Goal: Task Accomplishment & Management: Manage account settings

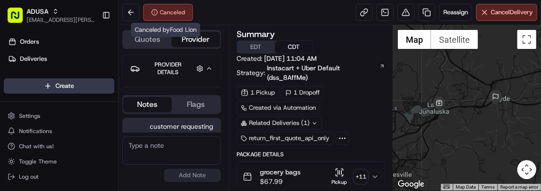
scroll to position [211, 0]
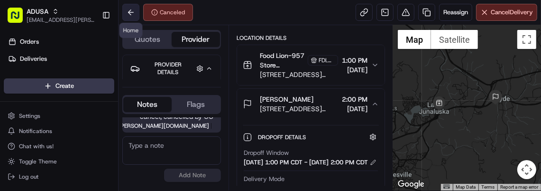
click at [131, 11] on button at bounding box center [130, 12] width 17 height 17
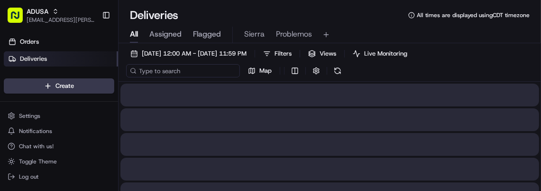
click at [179, 71] on input at bounding box center [183, 70] width 114 height 13
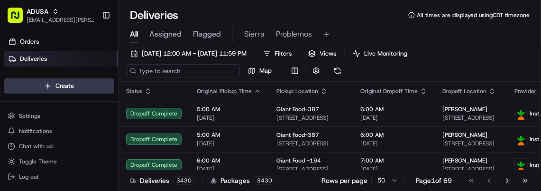
paste input "m705088153"
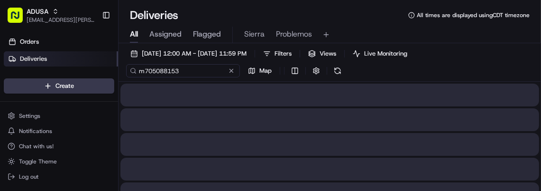
type input "m705088153"
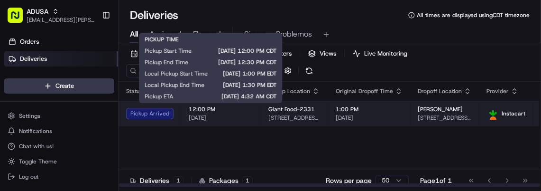
click at [232, 115] on span "[DATE]" at bounding box center [221, 118] width 64 height 8
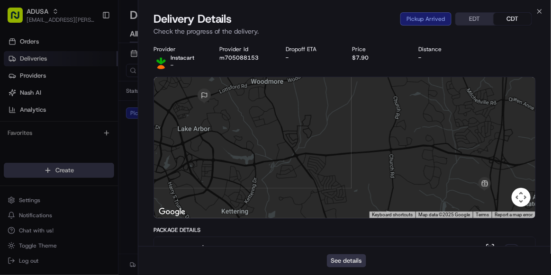
click at [346, 190] on button "See details" at bounding box center [346, 261] width 39 height 13
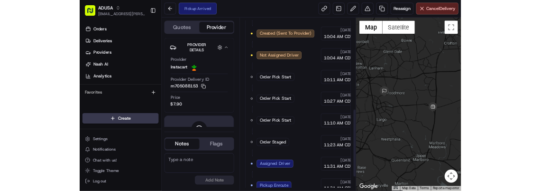
scroll to position [381, 0]
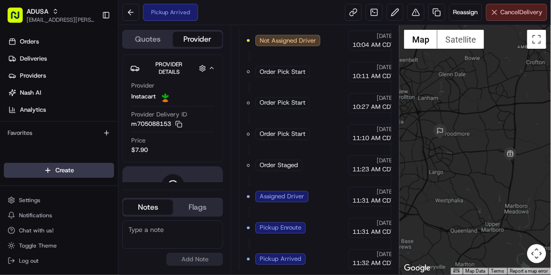
click at [511, 7] on button "Cancel Delivery" at bounding box center [516, 12] width 61 height 17
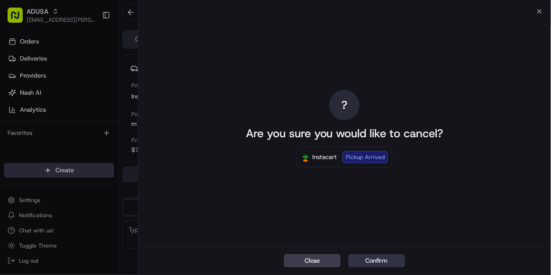
click at [375, 264] on button "Confirm" at bounding box center [376, 261] width 57 height 13
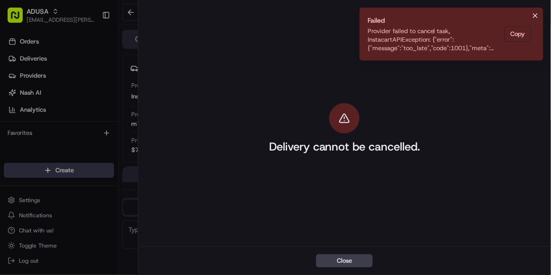
click at [537, 17] on icon "Notifications (F8)" at bounding box center [536, 16] width 4 height 4
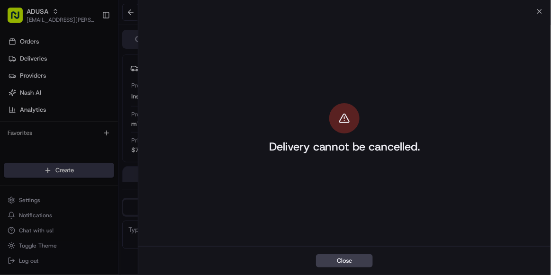
click at [540, 15] on div "Delivery cannot be cancelled." at bounding box center [344, 128] width 413 height 235
click at [538, 9] on icon "button" at bounding box center [540, 12] width 8 height 8
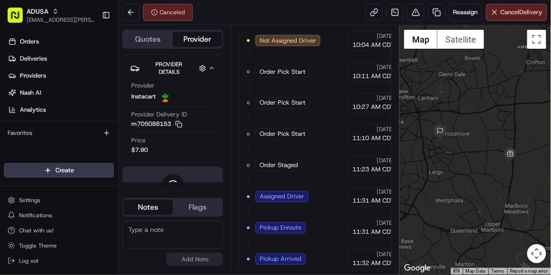
click at [149, 224] on textarea at bounding box center [172, 235] width 101 height 28
type textarea "CC cancel cust request"
click at [185, 264] on button "Add Note" at bounding box center [194, 259] width 57 height 13
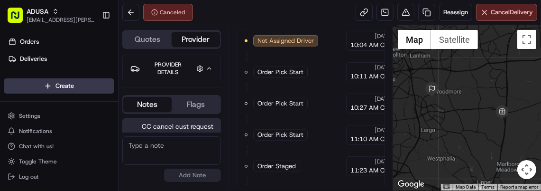
scroll to position [0, 0]
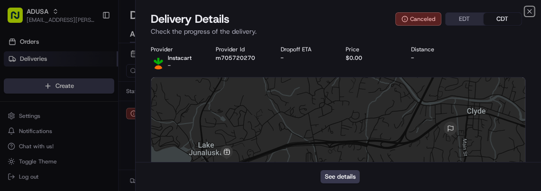
click at [528, 13] on icon "button" at bounding box center [530, 11] width 4 height 4
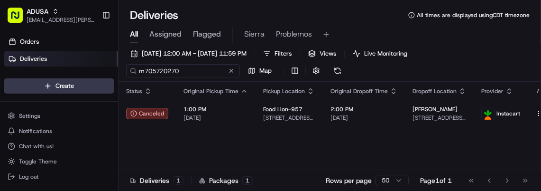
drag, startPoint x: 198, startPoint y: 65, endPoint x: 109, endPoint y: 67, distance: 89.1
click at [109, 67] on div "ADUSA [EMAIL_ADDRESS][PERSON_NAME][DOMAIN_NAME] Toggle Sidebar Orders Deliverie…" at bounding box center [270, 95] width 541 height 191
paste input "69859971"
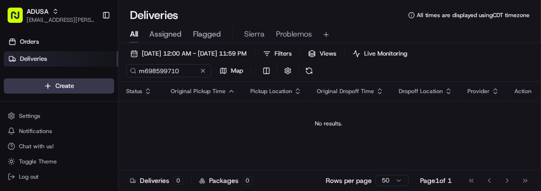
click at [207, 63] on div "[DATE] 12:00 AM - [DATE] 11:59 PM Filters Views Live Monitoring m698599710 Map" at bounding box center [330, 64] width 422 height 35
drag, startPoint x: 183, startPoint y: 67, endPoint x: 123, endPoint y: 61, distance: 61.0
click at [123, 61] on div "[DATE] 12:00 AM - [DATE] 11:59 PM Filters Views Live Monitoring m698599710 Map" at bounding box center [330, 64] width 422 height 35
paste input "701996587"
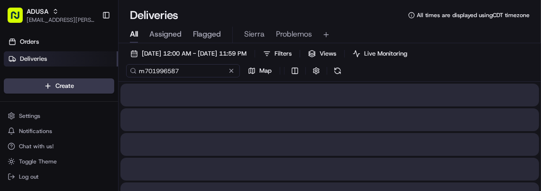
type input "m701996587"
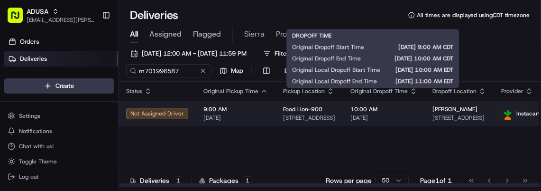
click at [401, 106] on span "10:00 AM" at bounding box center [383, 109] width 67 height 8
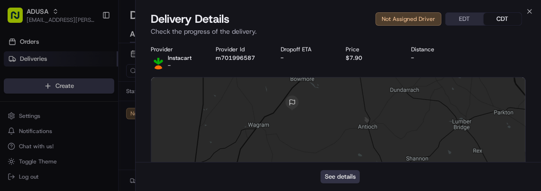
click at [346, 173] on button "See details" at bounding box center [339, 176] width 39 height 13
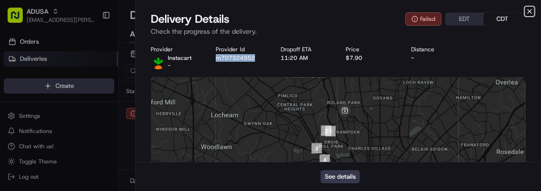
click at [530, 12] on icon "button" at bounding box center [530, 12] width 8 height 8
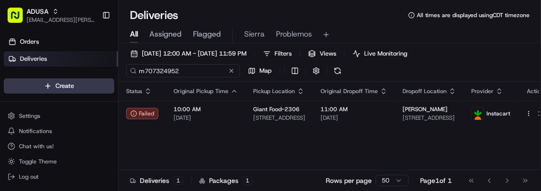
drag, startPoint x: 180, startPoint y: 72, endPoint x: 86, endPoint y: 56, distance: 95.1
click at [86, 56] on div "ADUSA sierra.centeno@adusa.com Toggle Sidebar Orders Deliveries Providers Nash …" at bounding box center [270, 95] width 541 height 191
click at [86, 56] on link "Deliveries" at bounding box center [61, 58] width 114 height 15
click at [180, 70] on input "m707324952" at bounding box center [183, 70] width 114 height 13
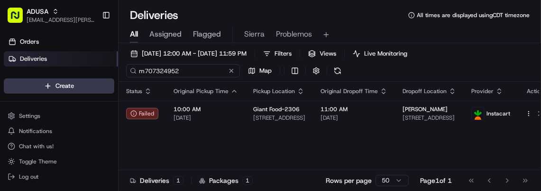
click at [180, 70] on input "m707324952" at bounding box center [183, 70] width 114 height 13
paste input "008762"
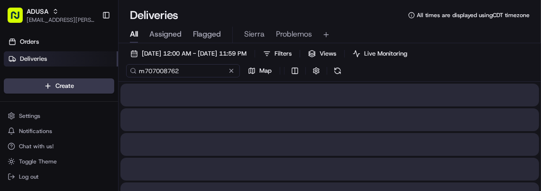
type input "m707008762"
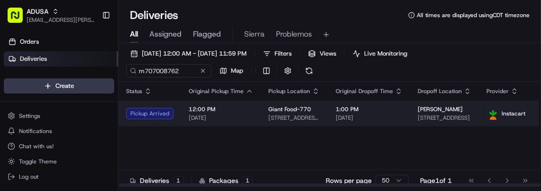
drag, startPoint x: 239, startPoint y: 121, endPoint x: 228, endPoint y: 114, distance: 13.0
click at [228, 114] on span "[DATE]" at bounding box center [221, 118] width 64 height 8
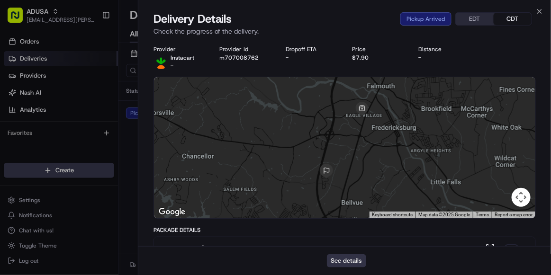
click at [350, 190] on button "See details" at bounding box center [346, 261] width 39 height 13
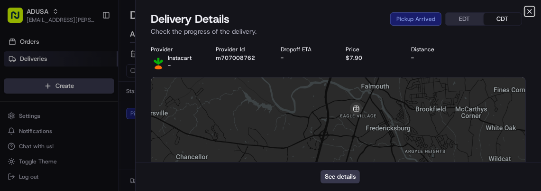
click at [529, 8] on icon "button" at bounding box center [530, 12] width 8 height 8
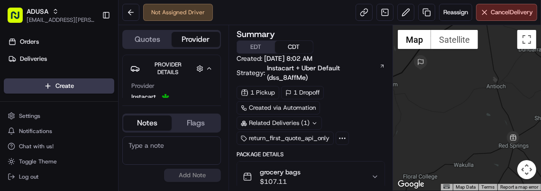
click at [171, 152] on textarea at bounding box center [171, 150] width 99 height 28
type textarea "CC cancel cust request"
click at [199, 173] on button "Add Note" at bounding box center [192, 174] width 57 height 13
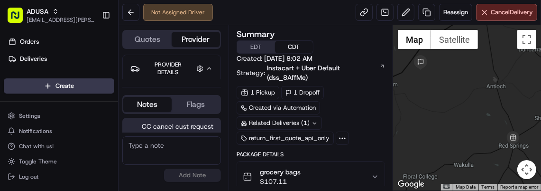
scroll to position [10, 0]
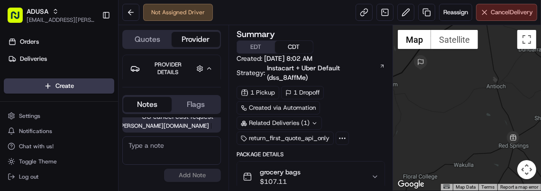
click at [491, 18] on button "Cancel Delivery" at bounding box center [506, 12] width 61 height 17
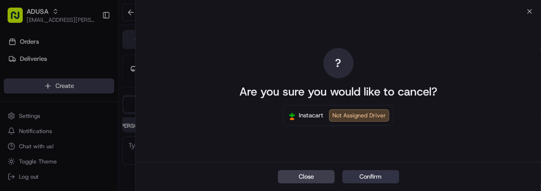
click at [366, 172] on button "Confirm" at bounding box center [370, 176] width 57 height 13
